Goal: Find specific page/section

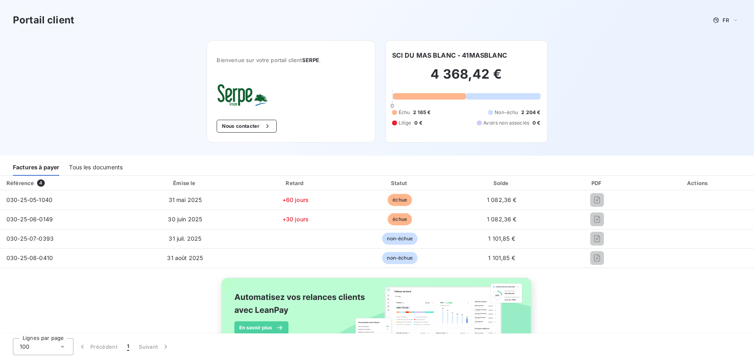
click at [87, 172] on div "Tous les documents" at bounding box center [96, 167] width 54 height 17
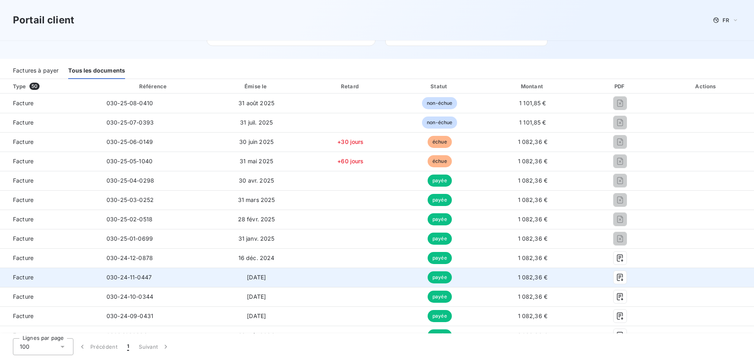
scroll to position [123, 0]
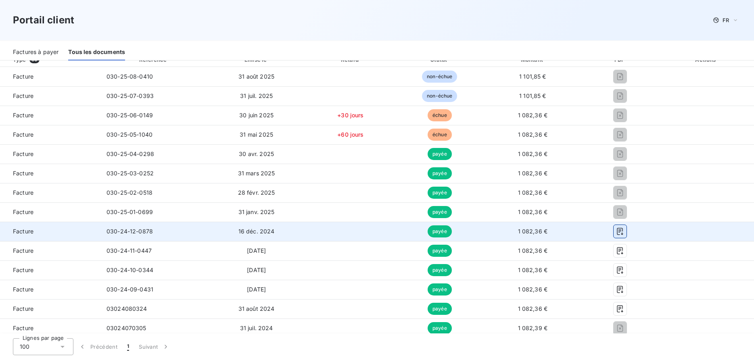
click at [624, 233] on button "button" at bounding box center [619, 231] width 13 height 13
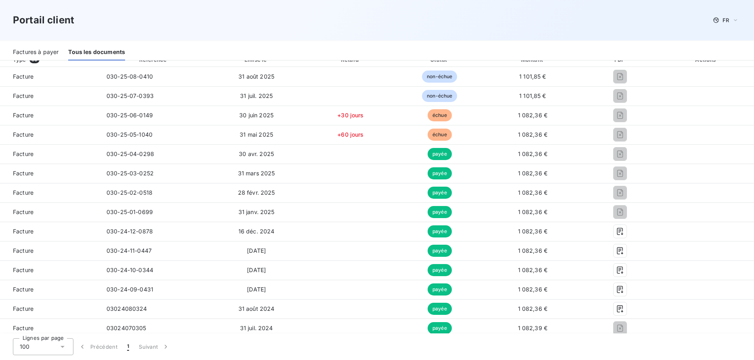
drag, startPoint x: 360, startPoint y: 19, endPoint x: 347, endPoint y: 18, distance: 13.3
click at [361, 19] on div "Portail client FR" at bounding box center [377, 20] width 728 height 15
